Goal: Task Accomplishment & Management: Manage account settings

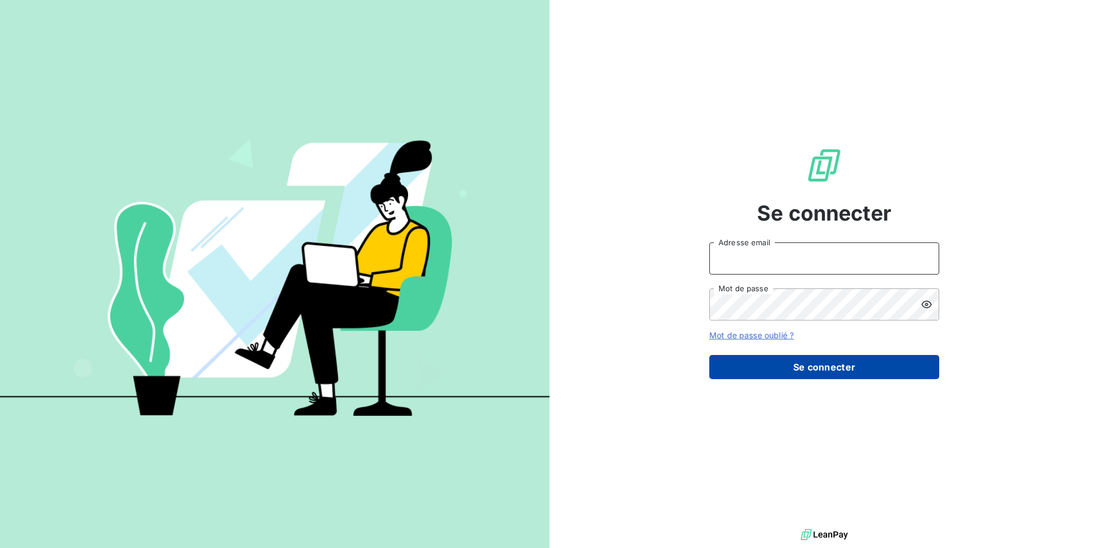
type input "[EMAIL_ADDRESS][DOMAIN_NAME]"
click at [818, 367] on button "Se connecter" at bounding box center [824, 367] width 230 height 24
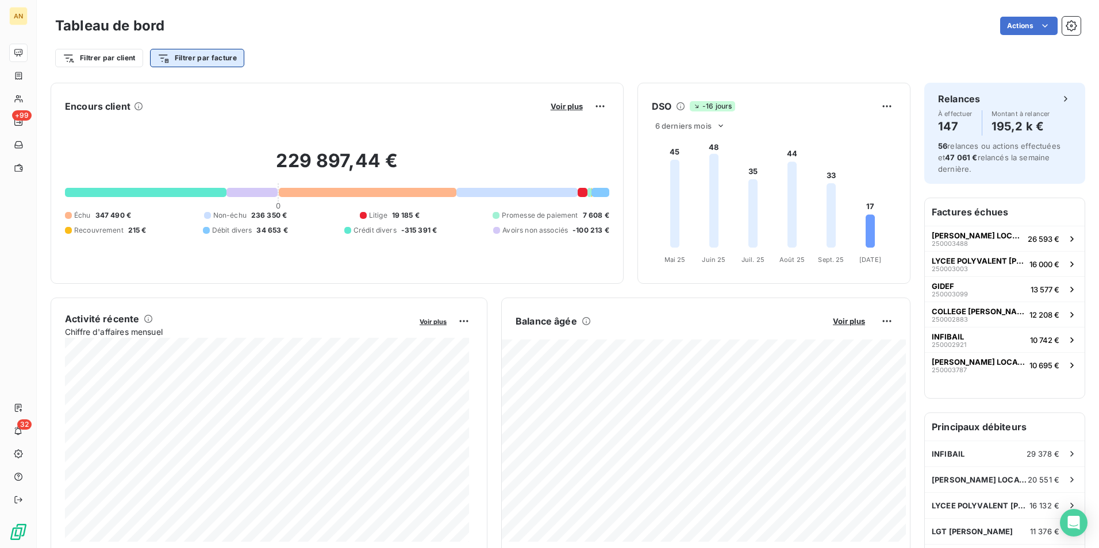
click at [201, 53] on html "AN +99 32 Tableau de bord Actions Filtrer par client Filtrer par facture Encour…" at bounding box center [549, 274] width 1099 height 548
click at [124, 53] on html "AN +99 32 Tableau de bord Actions Filtrer par client Filtrer par facture Encour…" at bounding box center [549, 274] width 1099 height 548
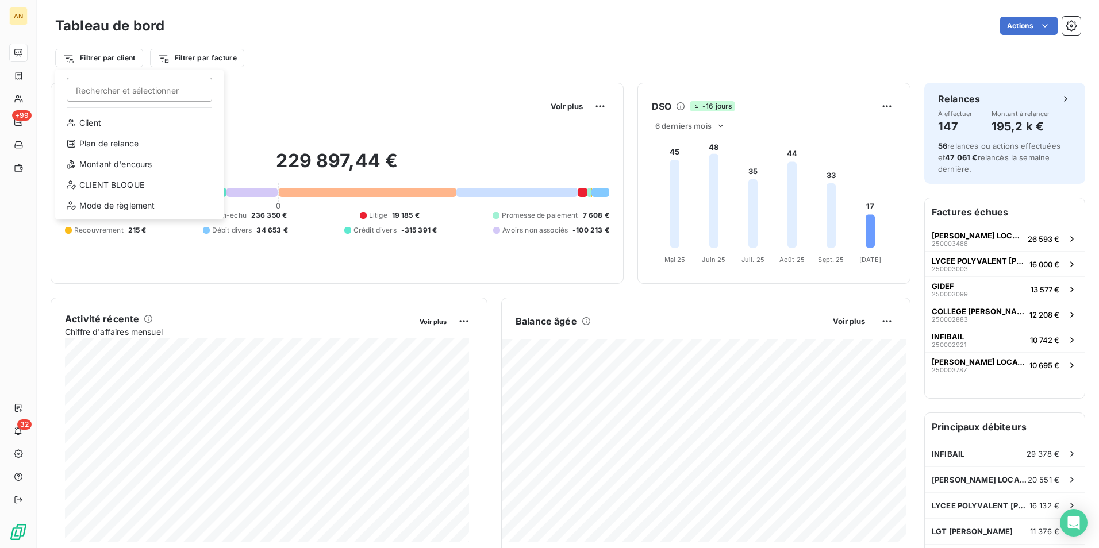
click at [124, 53] on html "AN +99 32 Tableau de bord Actions Filtrer par client Rechercher et sélectionner…" at bounding box center [549, 274] width 1099 height 548
click at [118, 89] on input "Rechercher et sélectionner" at bounding box center [139, 90] width 145 height 24
type input "C"
click at [128, 94] on input "C" at bounding box center [139, 90] width 145 height 24
click at [202, 59] on html "AN +99 32 Tableau de bord Actions Filtrer par client C Rechercher et sélectionn…" at bounding box center [549, 274] width 1099 height 548
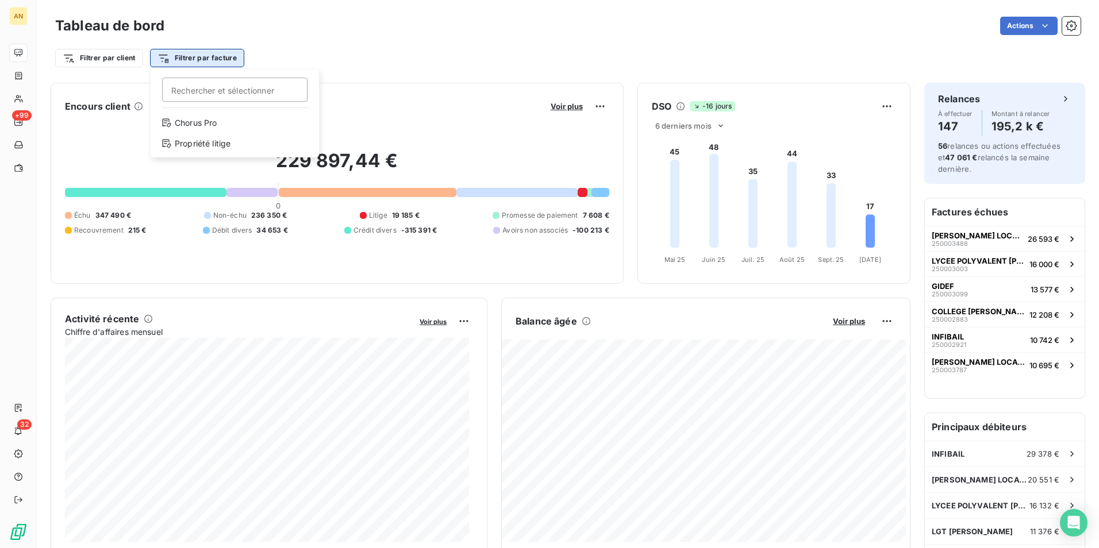
click at [218, 57] on html "AN +99 32 Tableau de bord Actions Filtrer par client Filtrer par facture Recher…" at bounding box center [549, 274] width 1099 height 548
click at [208, 94] on input "Rechercher et sélectionner" at bounding box center [234, 90] width 145 height 24
click at [207, 59] on html "AN +99 32 Tableau de bord Actions Filtrer par client Filtrer par facture Recher…" at bounding box center [549, 274] width 1099 height 548
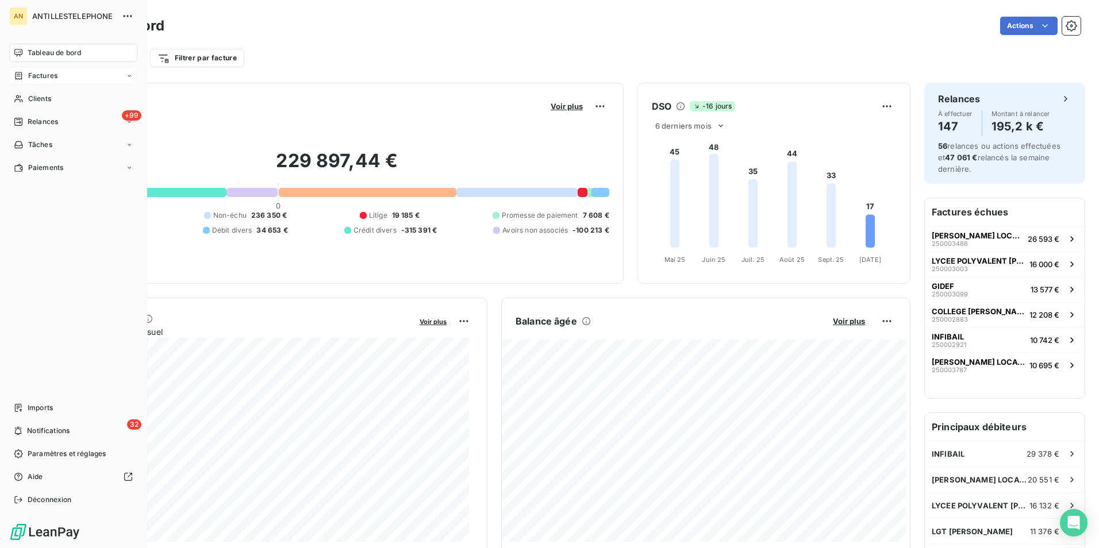
click at [49, 76] on span "Factures" at bounding box center [42, 76] width 29 height 10
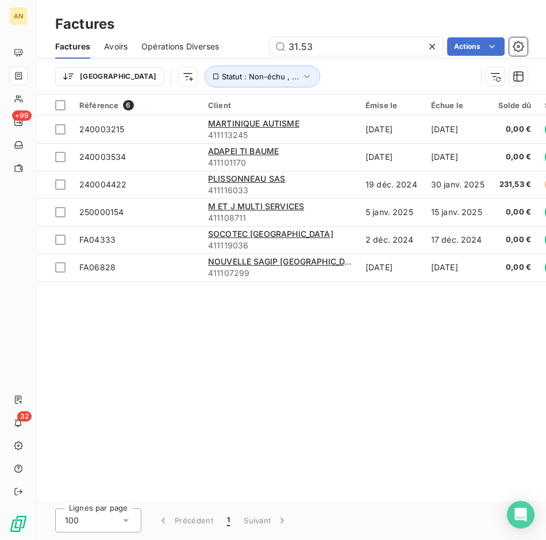
drag, startPoint x: 322, startPoint y: 48, endPoint x: 245, endPoint y: 44, distance: 77.7
click at [245, 44] on div "31.53 Actions" at bounding box center [380, 46] width 295 height 18
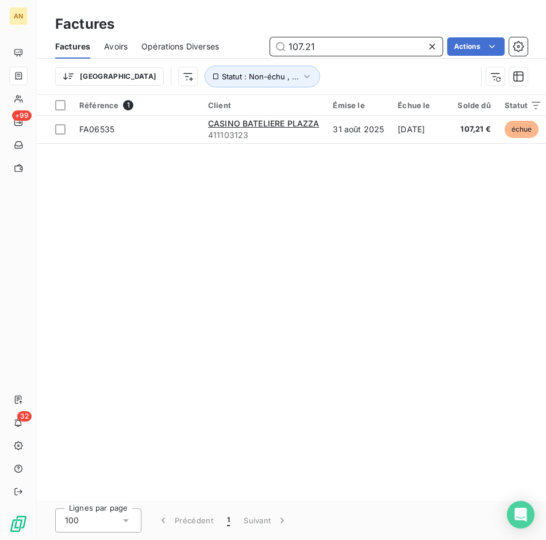
drag, startPoint x: 328, startPoint y: 44, endPoint x: 276, endPoint y: 44, distance: 51.7
click at [276, 44] on input "107.21" at bounding box center [356, 46] width 172 height 18
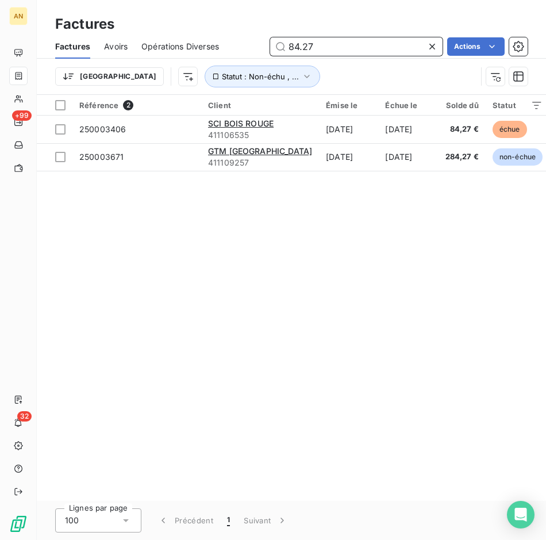
drag, startPoint x: 335, startPoint y: 44, endPoint x: 265, endPoint y: 46, distance: 69.6
click at [265, 46] on div "84.27 Actions" at bounding box center [380, 46] width 295 height 18
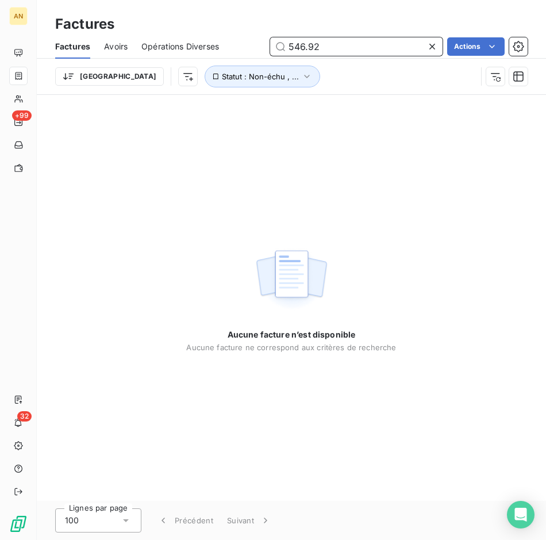
drag, startPoint x: 329, startPoint y: 45, endPoint x: 255, endPoint y: 43, distance: 73.6
click at [255, 43] on div "546.92 Actions" at bounding box center [380, 46] width 295 height 18
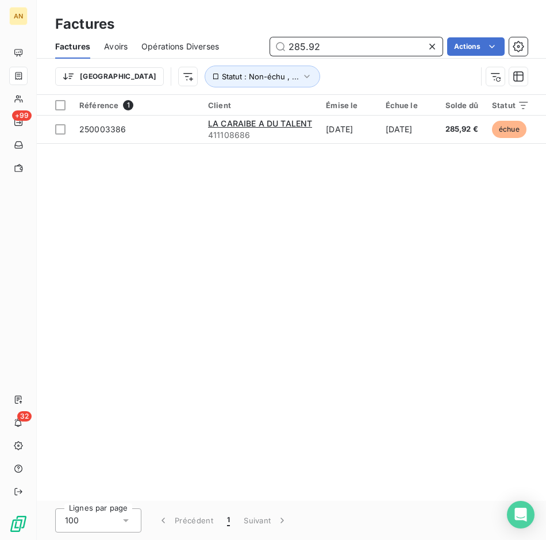
drag, startPoint x: 322, startPoint y: 44, endPoint x: 272, endPoint y: 45, distance: 50.0
click at [272, 45] on input "285.92" at bounding box center [356, 46] width 172 height 18
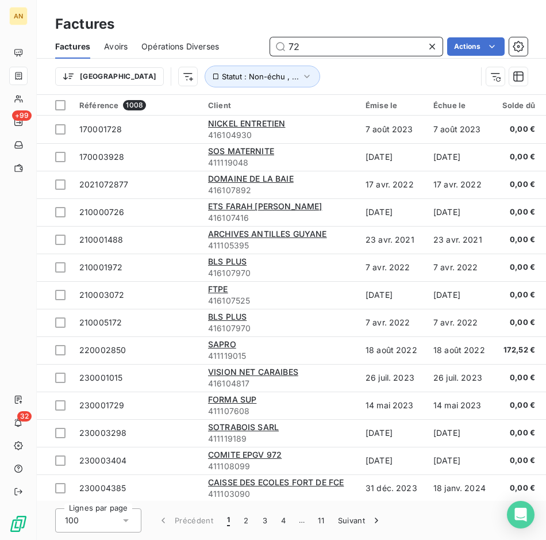
drag, startPoint x: 310, startPoint y: 48, endPoint x: 228, endPoint y: 43, distance: 82.3
click at [233, 42] on div "Factures Avoirs Opérations Diverses 72 Actions" at bounding box center [291, 46] width 509 height 24
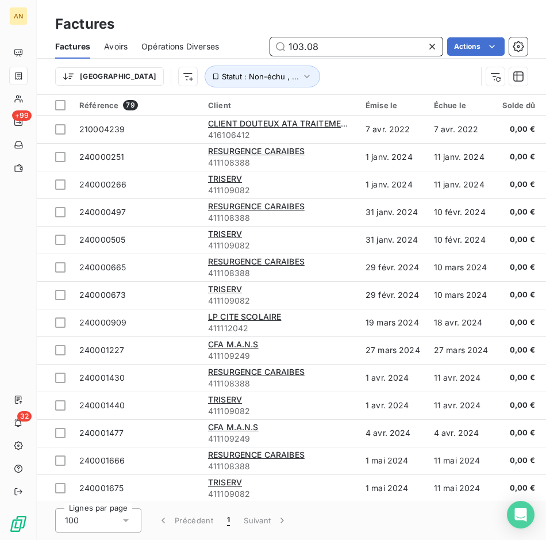
drag, startPoint x: 321, startPoint y: 43, endPoint x: 282, endPoint y: 47, distance: 39.2
click at [282, 47] on input "103.08" at bounding box center [356, 46] width 172 height 18
click at [329, 41] on input "103.08" at bounding box center [356, 46] width 172 height 18
drag, startPoint x: 320, startPoint y: 44, endPoint x: 279, endPoint y: 46, distance: 40.3
click at [280, 45] on input "103.08" at bounding box center [356, 46] width 172 height 18
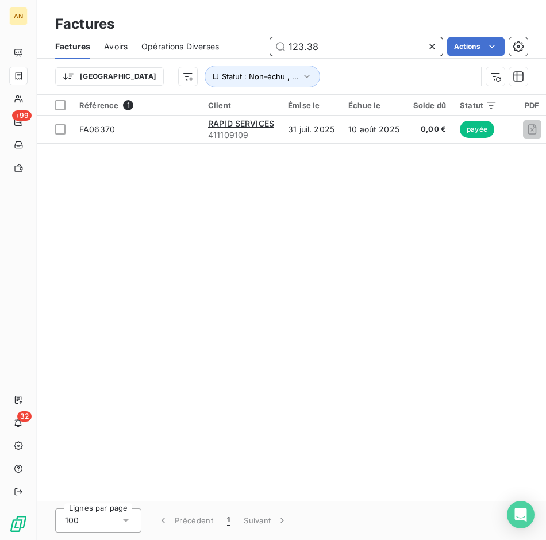
drag, startPoint x: 340, startPoint y: 46, endPoint x: 234, endPoint y: 43, distance: 105.8
click at [234, 43] on div "123.38 Actions" at bounding box center [380, 46] width 295 height 18
type input "199.25"
